Goal: Obtain resource: Obtain resource

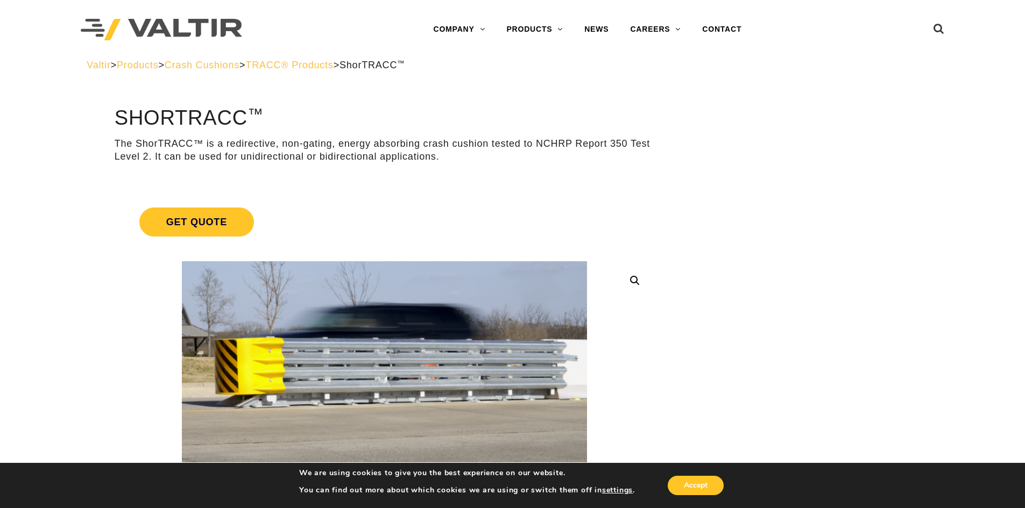
click at [233, 65] on span "Crash Cushions" at bounding box center [202, 65] width 75 height 11
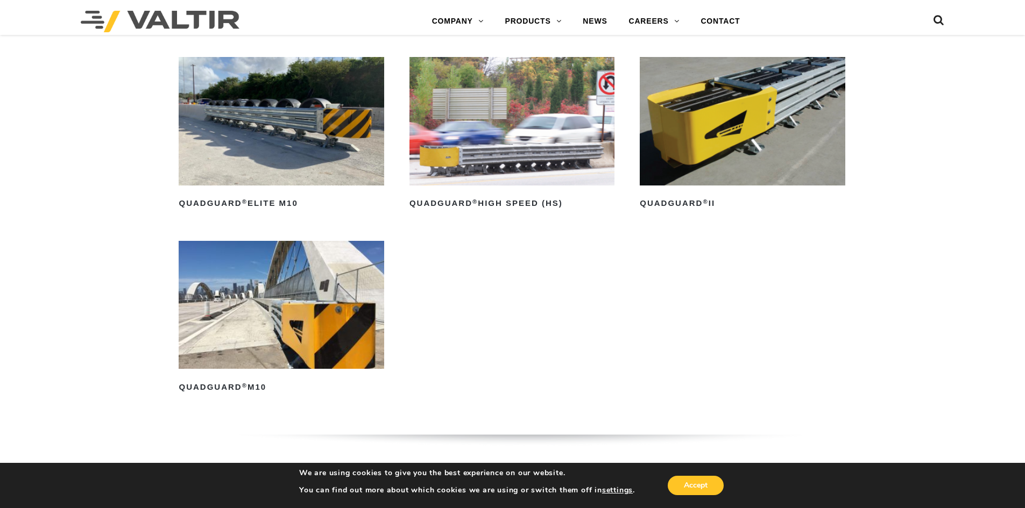
scroll to position [968, 0]
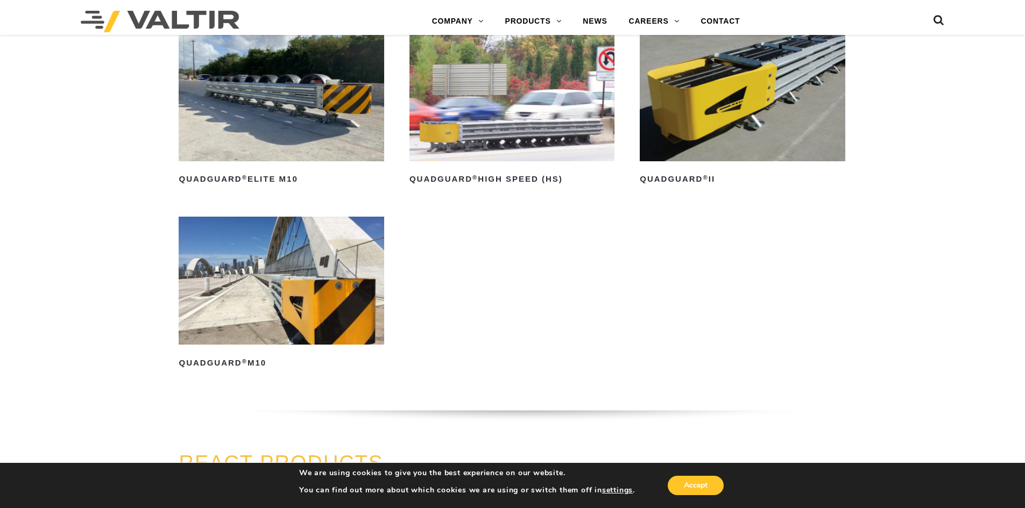
click at [326, 343] on img at bounding box center [281, 281] width 205 height 128
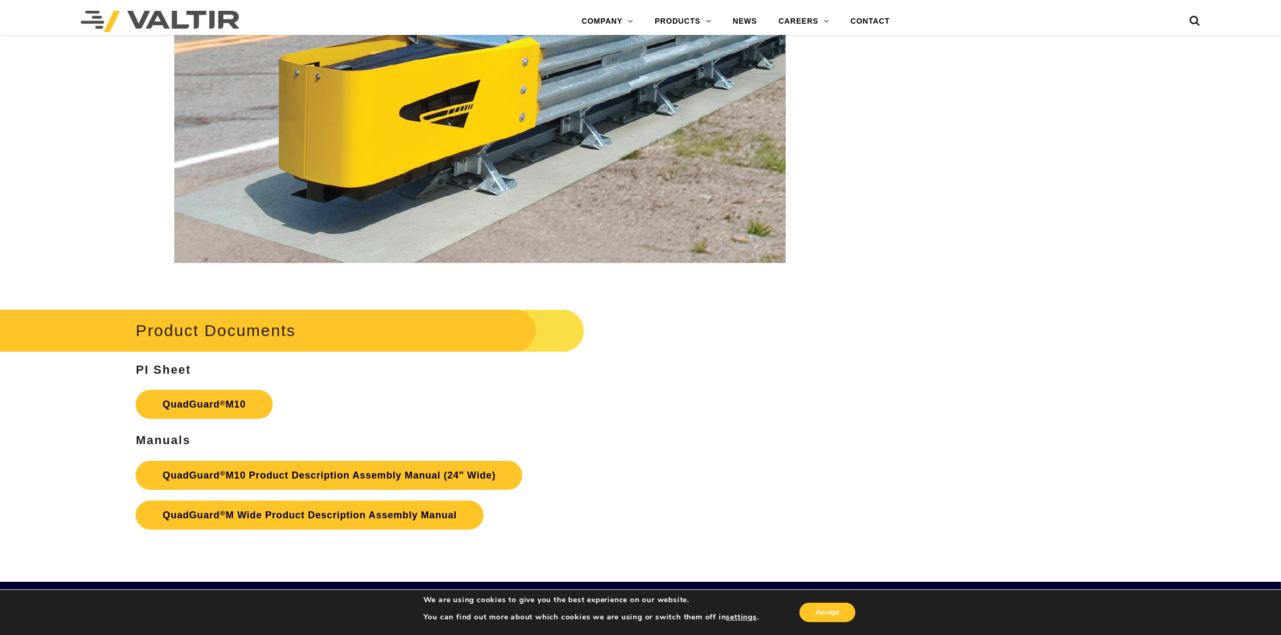
scroll to position [4503, 0]
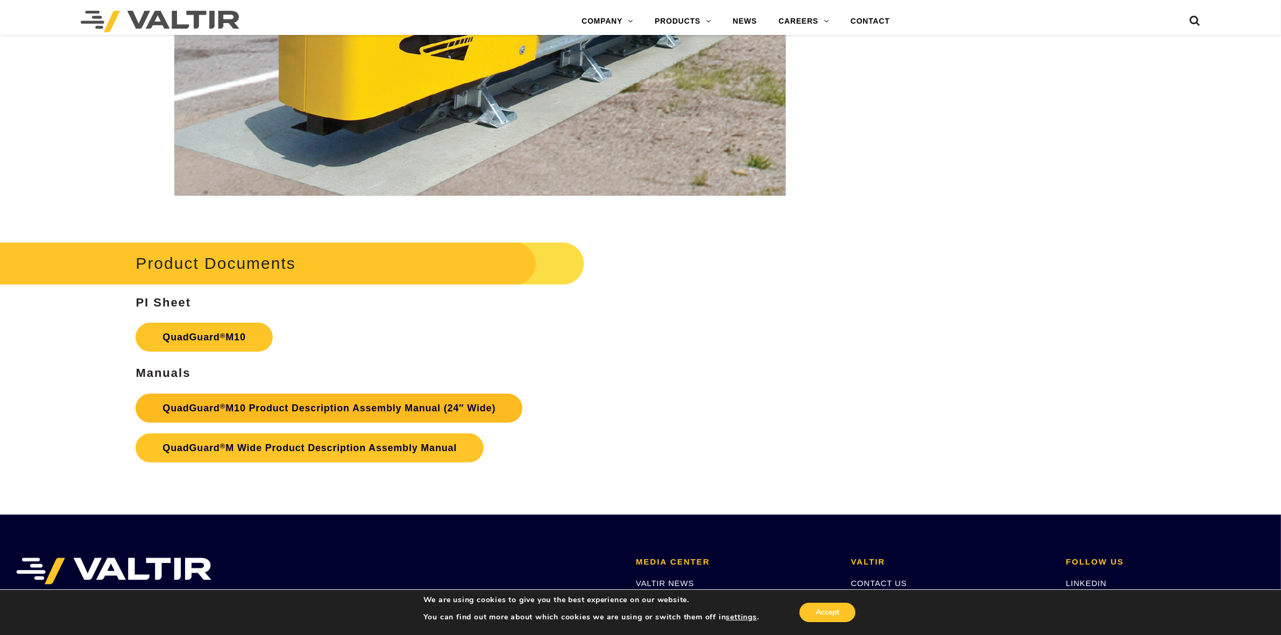
click at [327, 407] on link "QuadGuard ® M10 Product Description Assembly Manual (24″ Wide)" at bounding box center [329, 408] width 387 height 29
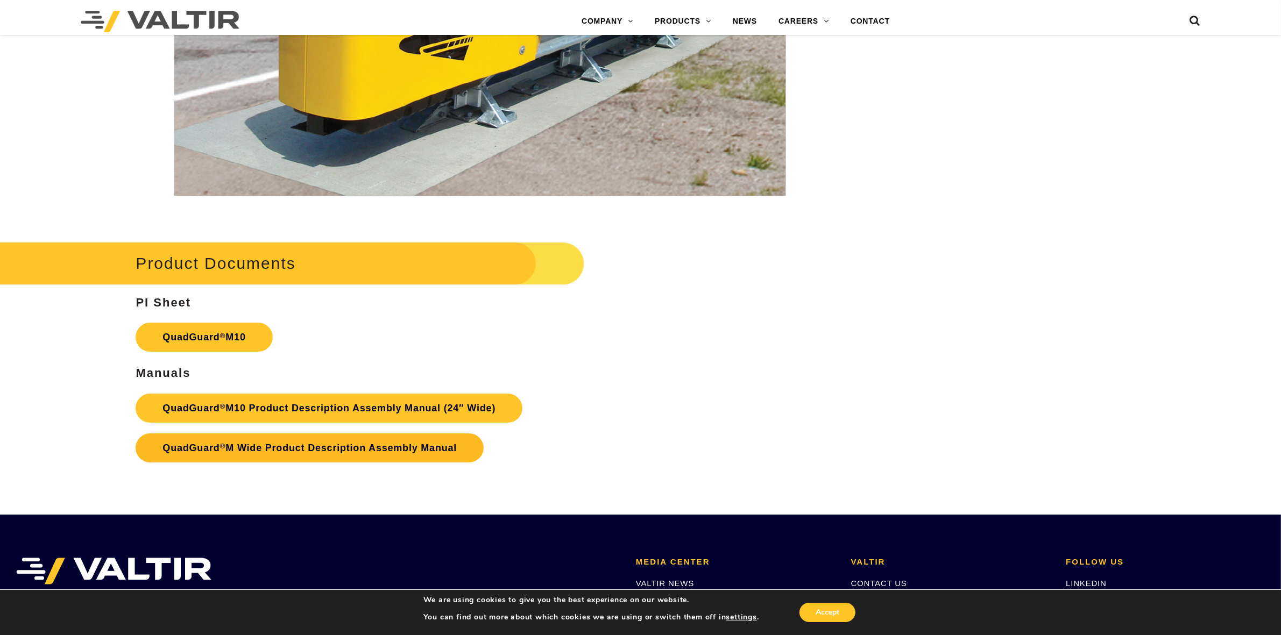
click at [345, 444] on link "QuadGuard ® M Wide Product Description Assembly Manual" at bounding box center [310, 448] width 348 height 29
